Goal: Task Accomplishment & Management: Manage account settings

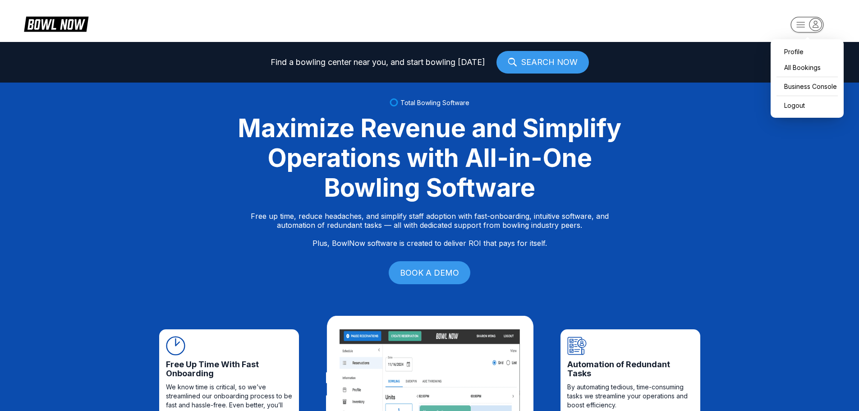
click at [787, 27] on icon "button" at bounding box center [808, 25] width 50 height 18
click at [793, 86] on div "Business Console" at bounding box center [807, 86] width 64 height 16
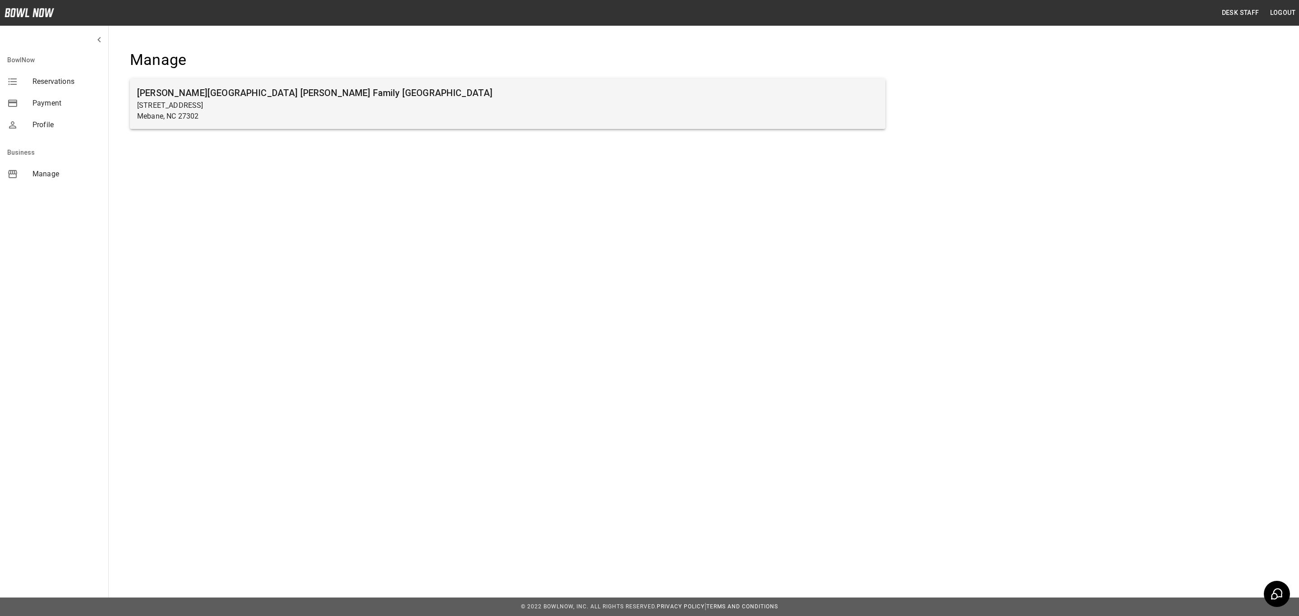
click at [186, 119] on p "Mebane, NC 27302" at bounding box center [507, 116] width 741 height 11
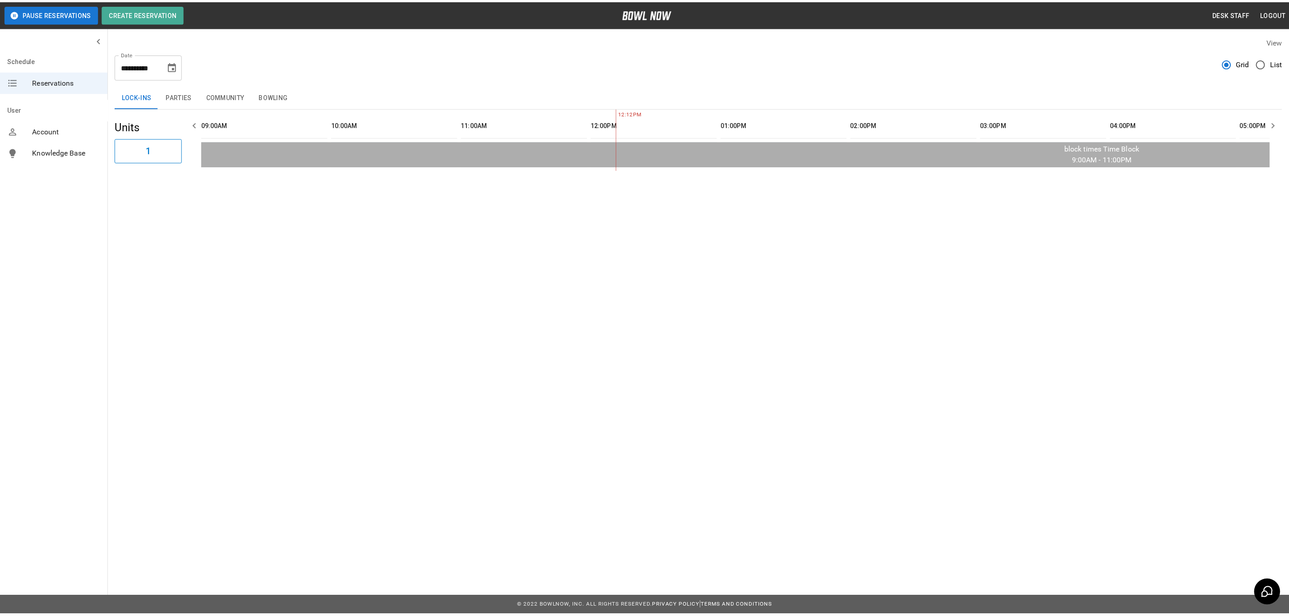
scroll to position [0, 392]
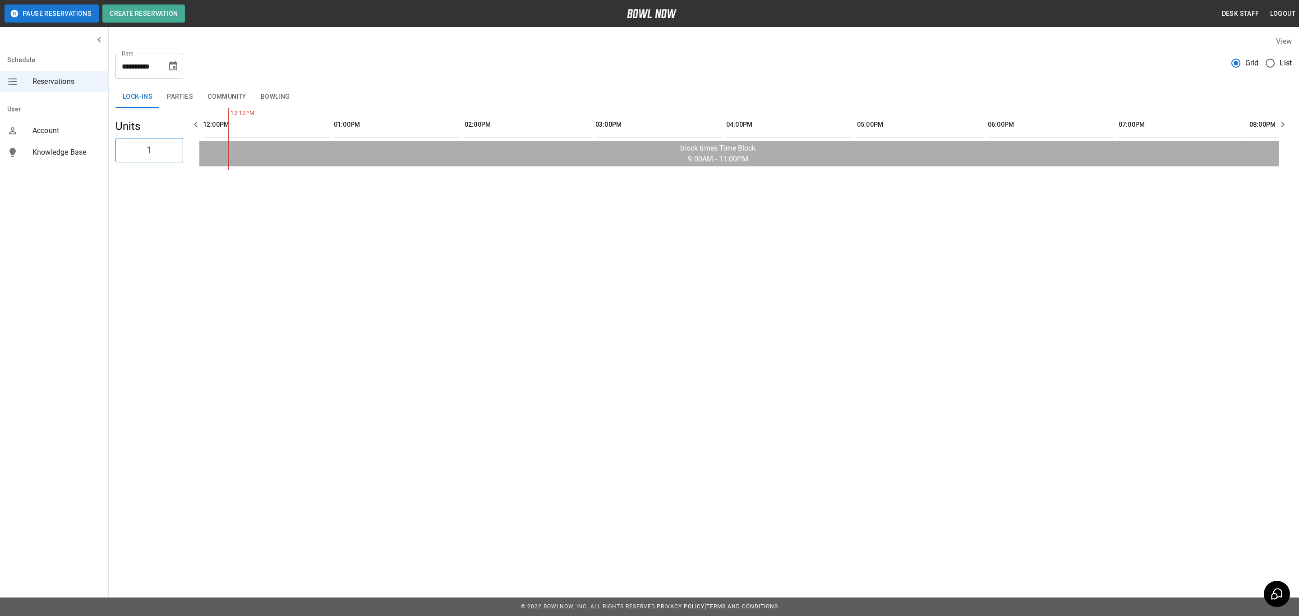
click at [271, 100] on button "Bowling" at bounding box center [276, 97] width 44 height 22
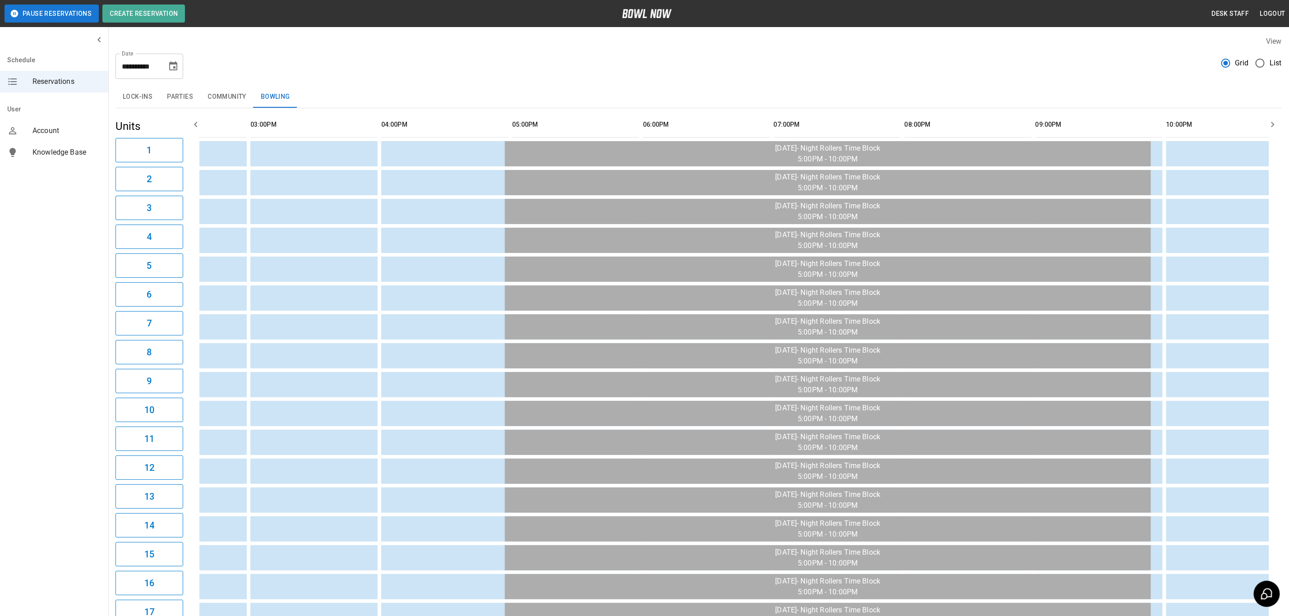
scroll to position [0, 608]
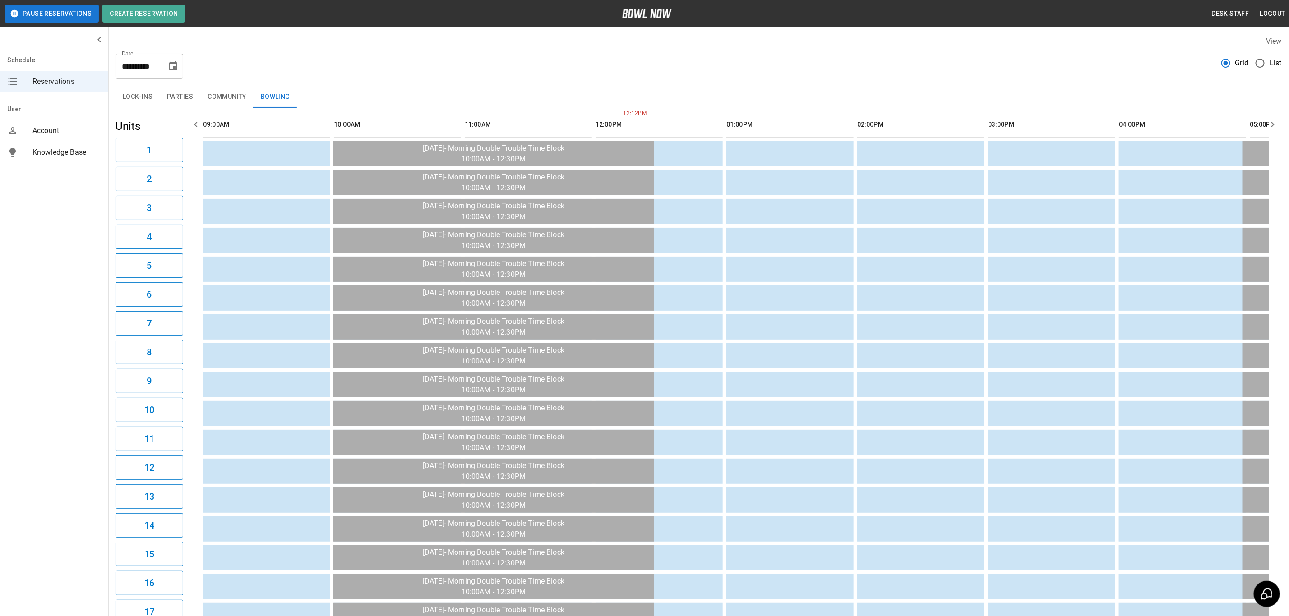
click at [176, 63] on icon "Choose date, selected date is Oct 2, 2025" at bounding box center [173, 65] width 8 height 9
